Goal: Task Accomplishment & Management: Manage account settings

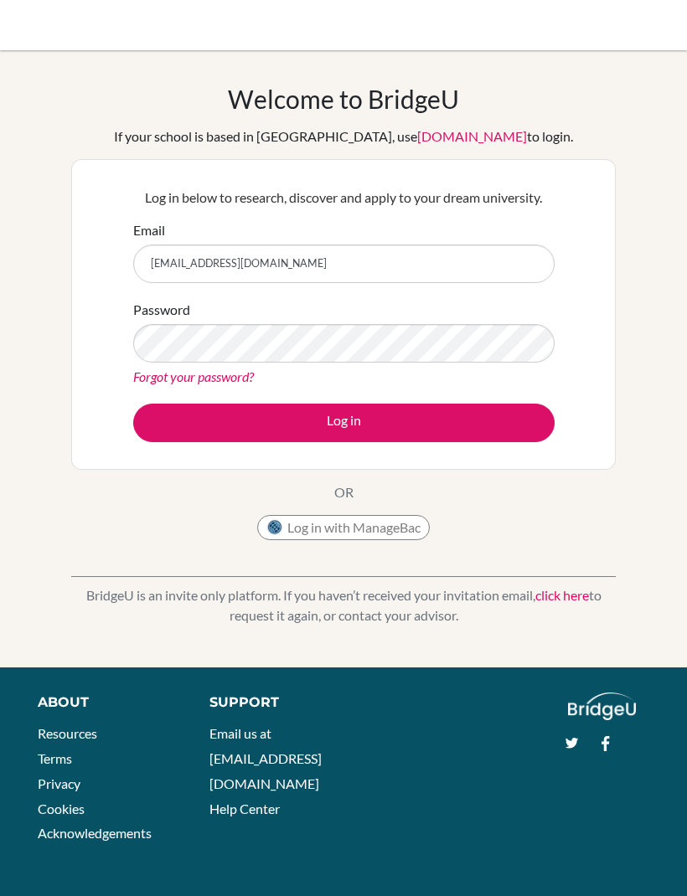
type input "[EMAIL_ADDRESS][DOMAIN_NAME]"
click at [280, 526] on img at bounding box center [274, 527] width 17 height 17
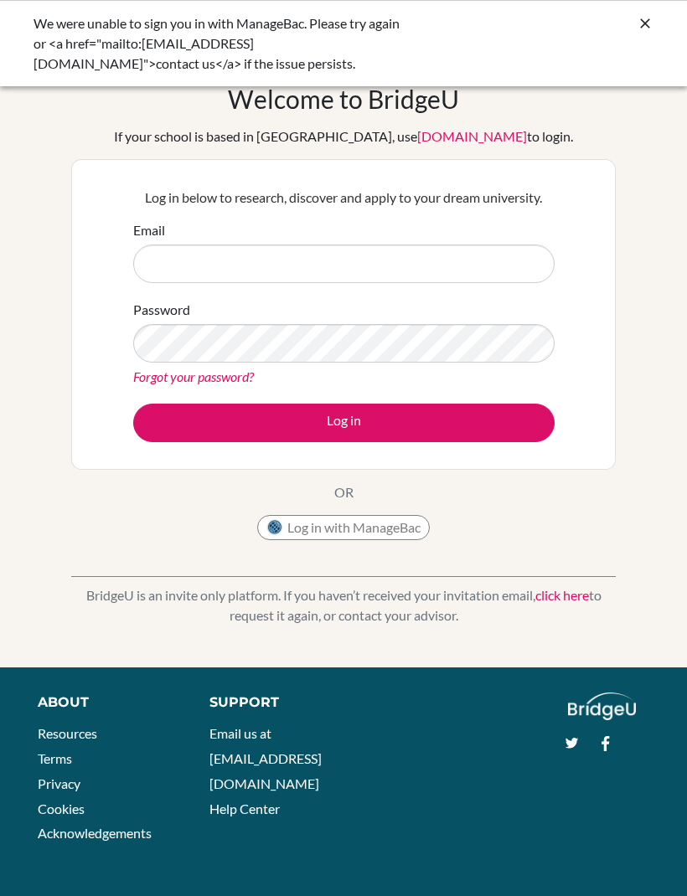
click at [488, 267] on input "Email" at bounding box center [343, 264] width 421 height 39
type input "c"
click at [166, 381] on link "Forgot your password?" at bounding box center [193, 377] width 121 height 16
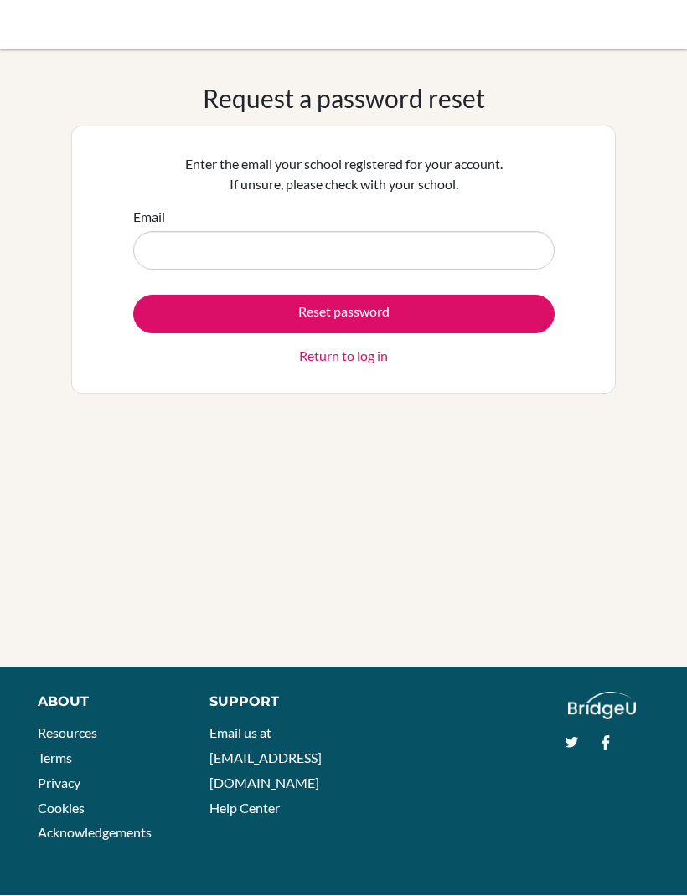
click at [162, 248] on input "Email" at bounding box center [343, 251] width 421 height 39
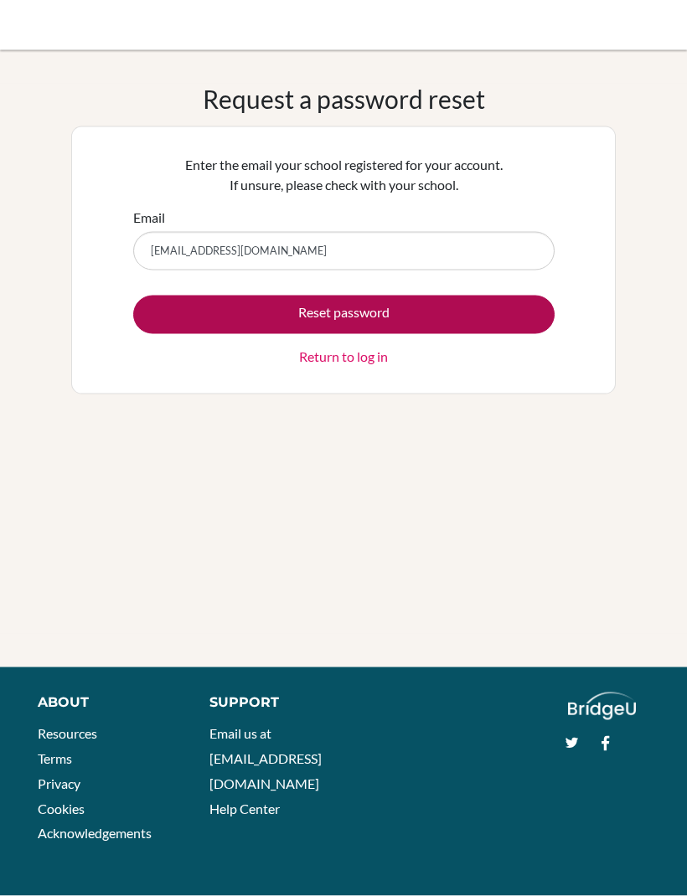
type input "[EMAIL_ADDRESS][DOMAIN_NAME]"
click at [431, 319] on button "Reset password" at bounding box center [343, 315] width 421 height 39
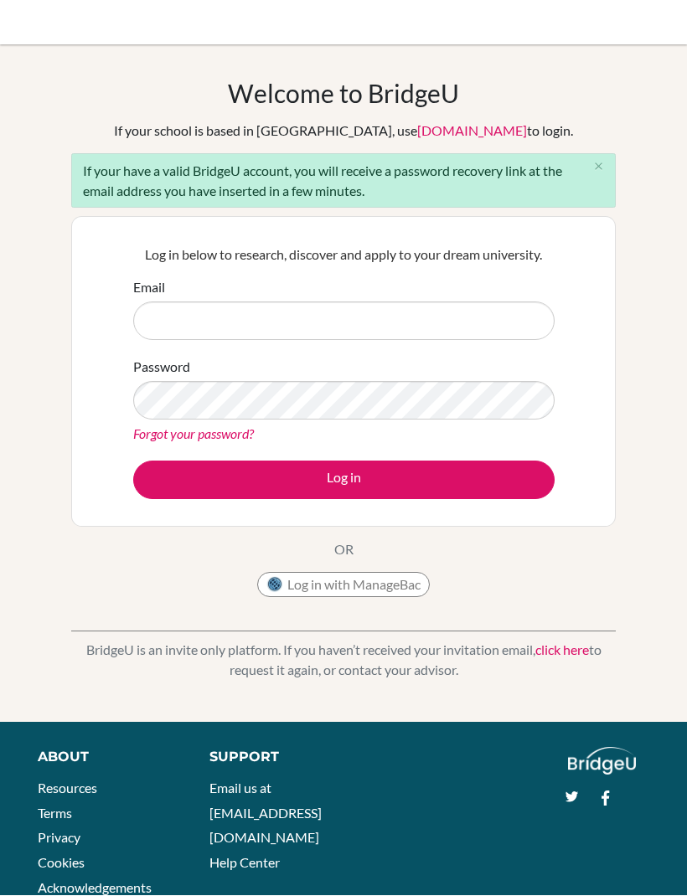
scroll to position [2, 0]
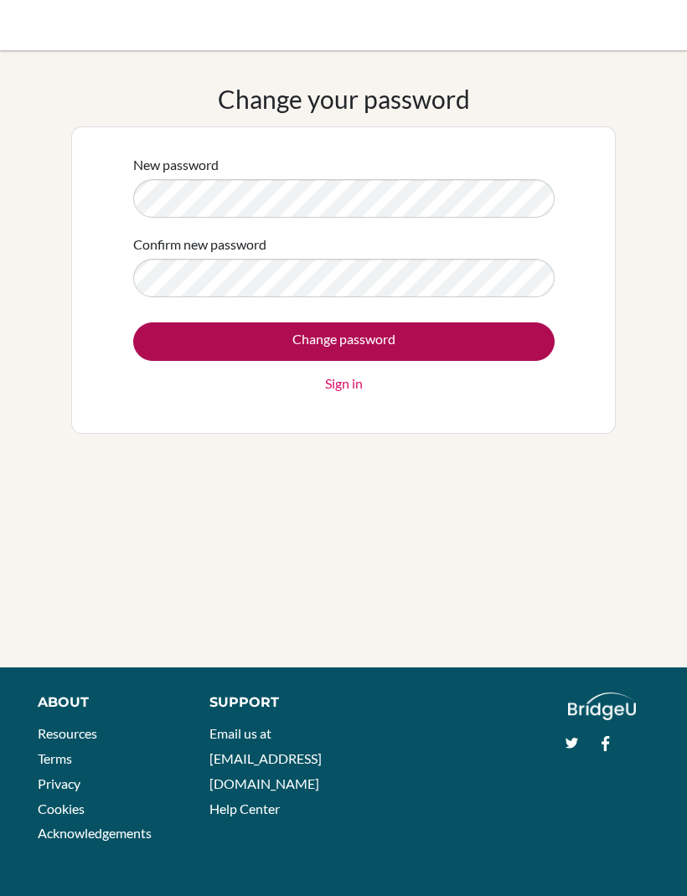
click at [178, 352] on input "Change password" at bounding box center [343, 341] width 421 height 39
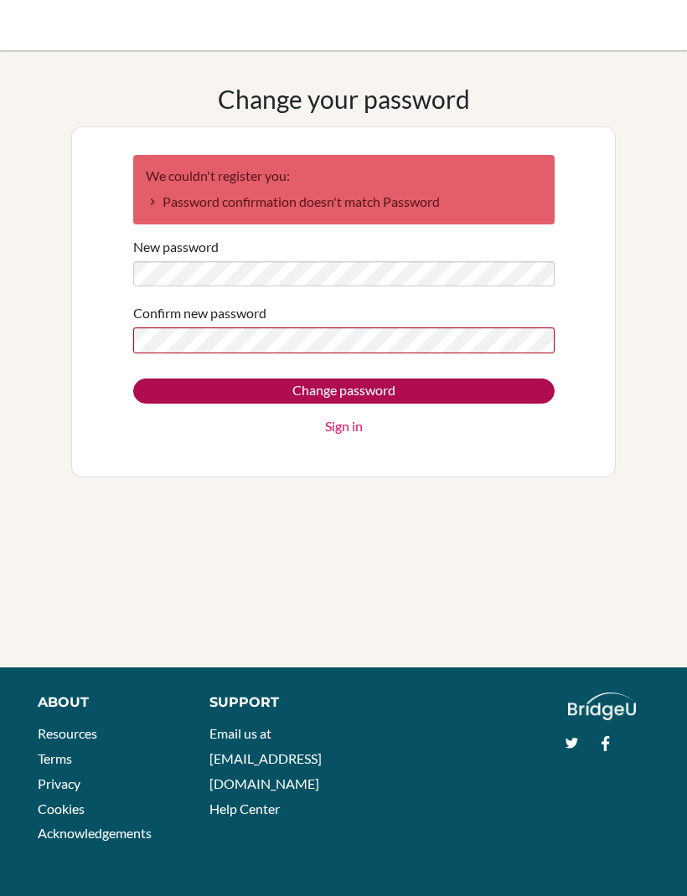
click at [418, 386] on input "Change password" at bounding box center [343, 391] width 421 height 25
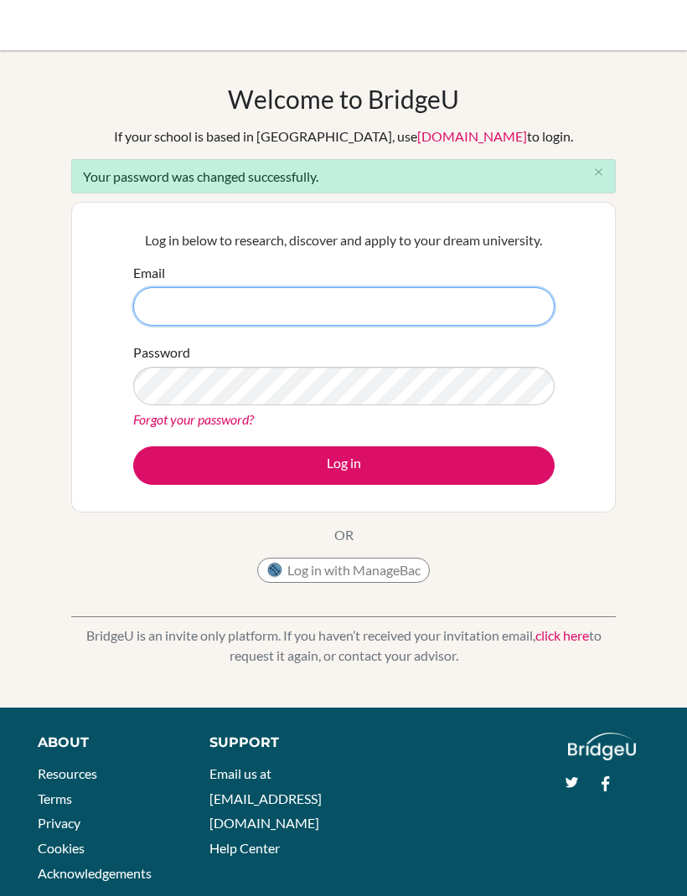
type input "[EMAIL_ADDRESS][DOMAIN_NAME]"
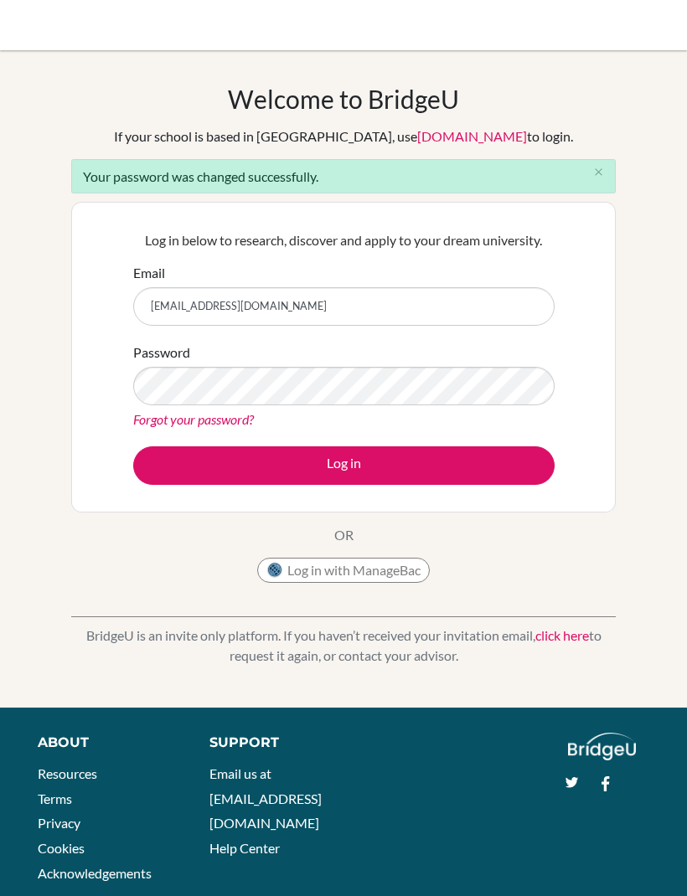
click at [343, 465] on button "Log in" at bounding box center [343, 465] width 421 height 39
